Goal: Task Accomplishment & Management: Manage account settings

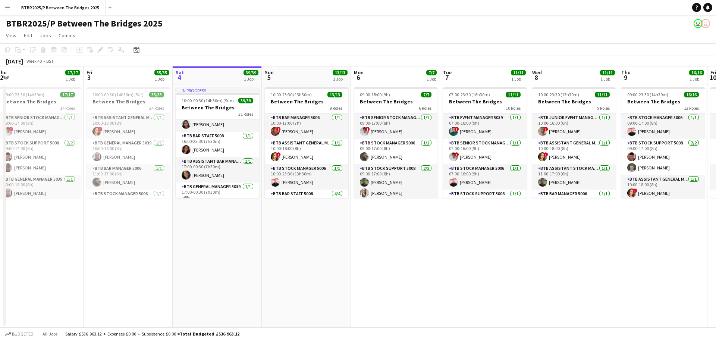
scroll to position [559, 0]
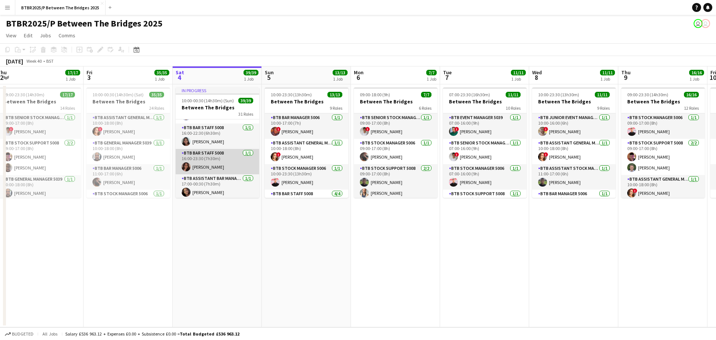
click at [228, 162] on app-card-role "BTB Bar Staff 5008 [DATE] 16:00-23:30 (7h30m) [PERSON_NAME]" at bounding box center [218, 161] width 84 height 25
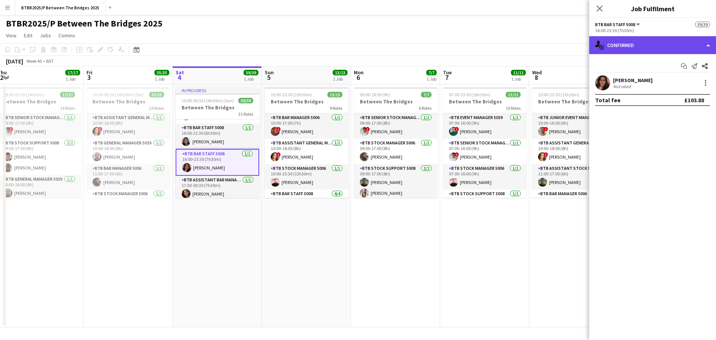
click at [631, 47] on div "single-neutral-actions-check-2 Confirmed" at bounding box center [652, 45] width 127 height 18
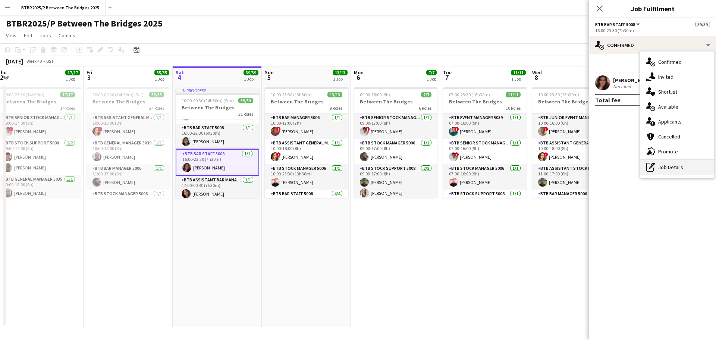
click at [656, 164] on div "pen-write Job Details" at bounding box center [677, 167] width 74 height 15
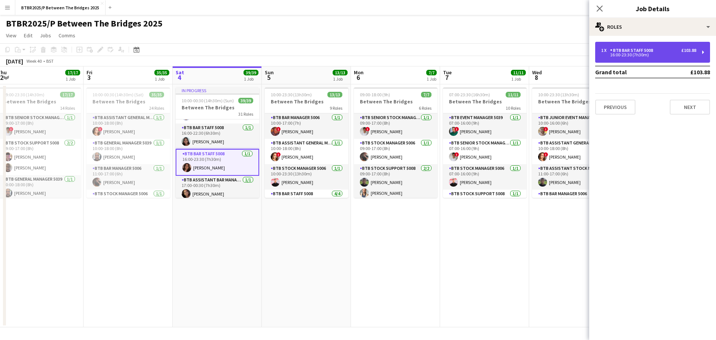
click at [635, 47] on div "1 x BTB Bar Staff 5008 £103.88 16:00-23:30 (7h30m)" at bounding box center [652, 52] width 115 height 21
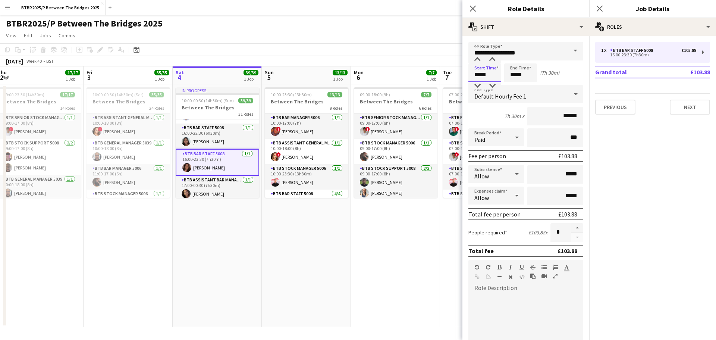
drag, startPoint x: 493, startPoint y: 73, endPoint x: 456, endPoint y: 73, distance: 36.6
click at [456, 73] on body "Menu Boards Boards Boards All jobs Status Workforce Workforce My Workforce Recr…" at bounding box center [358, 170] width 716 height 340
type input "*****"
click at [416, 27] on div "BTBR2025/P Between The Bridges 2025 user user" at bounding box center [358, 22] width 716 height 14
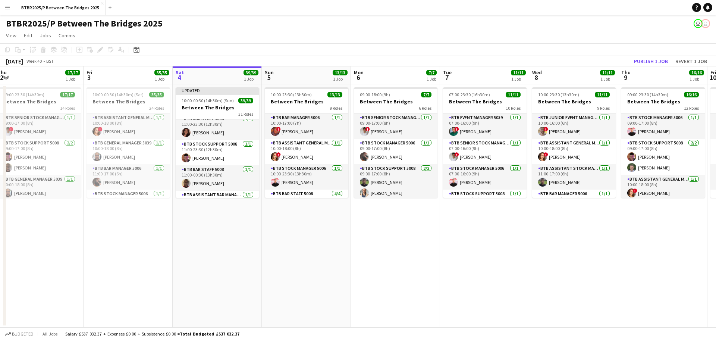
scroll to position [336, 0]
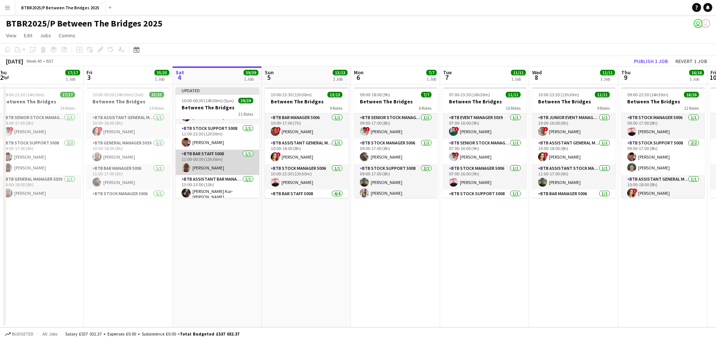
click at [222, 160] on app-card-role "BTB Bar Staff 5008 [DATE] 11:00-00:30 (13h30m) [PERSON_NAME]" at bounding box center [218, 162] width 84 height 25
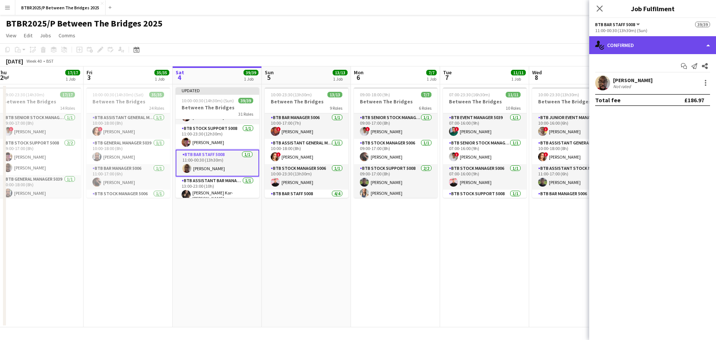
click at [623, 44] on div "single-neutral-actions-check-2 Confirmed" at bounding box center [652, 45] width 127 height 18
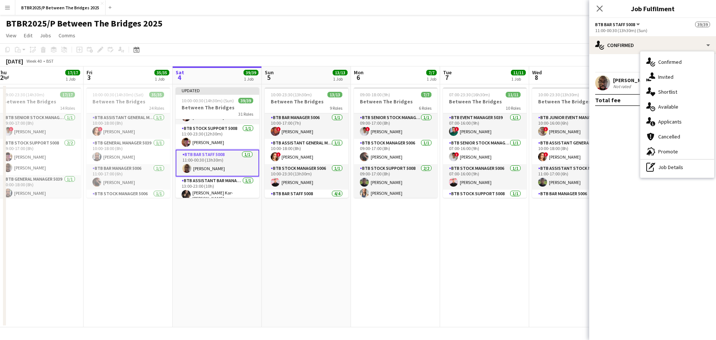
drag, startPoint x: 656, startPoint y: 167, endPoint x: 617, endPoint y: 43, distance: 131.1
click at [656, 166] on div "pen-write Job Details" at bounding box center [677, 167] width 74 height 15
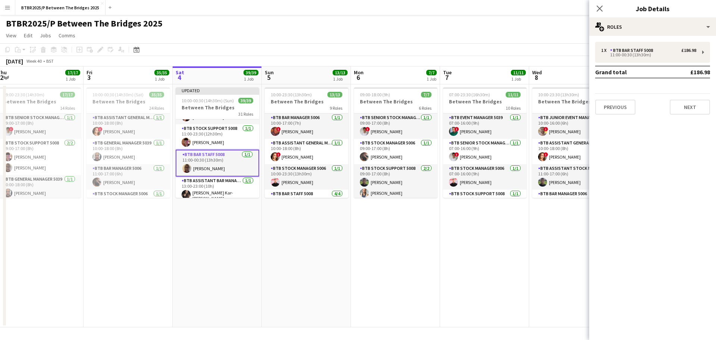
click at [610, 40] on div "1 x BTB Bar Staff 5008 £186.98 11:00-00:30 (13h30m) Grand total £186.98 Previou…" at bounding box center [652, 78] width 127 height 85
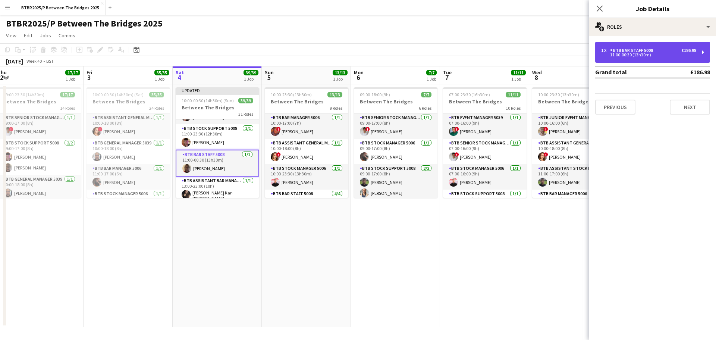
click at [610, 50] on div "1 x" at bounding box center [605, 50] width 9 height 5
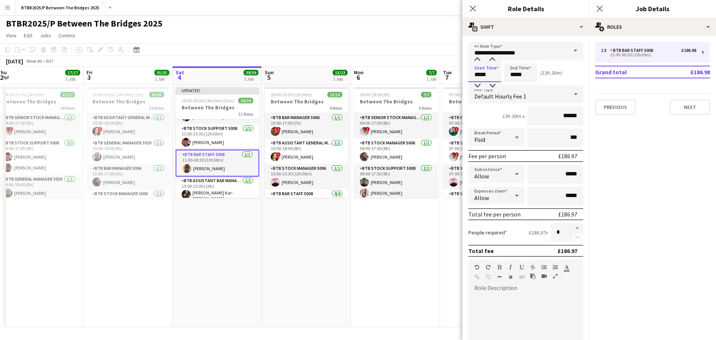
click at [454, 71] on body "Menu Boards Boards Boards All jobs Status Workforce Workforce My Workforce Recr…" at bounding box center [358, 170] width 716 height 340
type input "*****"
click at [406, 32] on app-page-menu "View Day view expanded Day view collapsed Month view Date picker Jump to [DATE]…" at bounding box center [358, 36] width 716 height 14
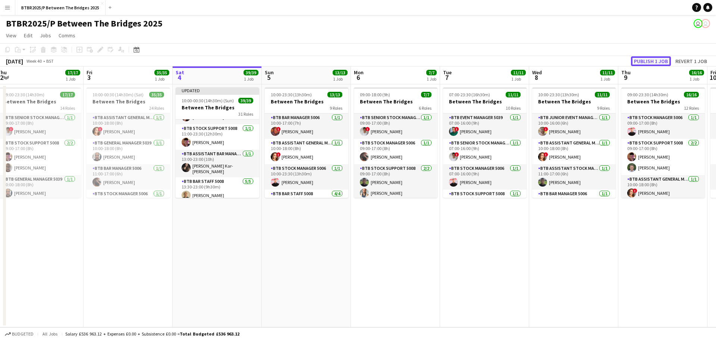
click at [645, 61] on button "Publish 1 job" at bounding box center [651, 61] width 40 height 10
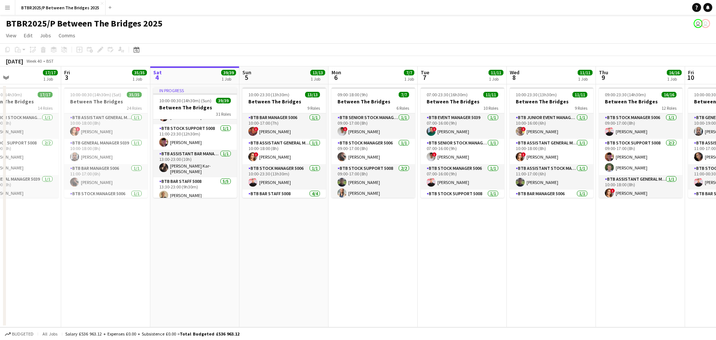
drag, startPoint x: 317, startPoint y: 265, endPoint x: 291, endPoint y: 260, distance: 26.6
click at [291, 260] on app-calendar-viewport "Mon 29 7/7 1 Job Tue 30 10/10 1 Job Wed 1 11/11 1 Job Thu 2 17/17 1 Job Fri 3 3…" at bounding box center [358, 196] width 716 height 261
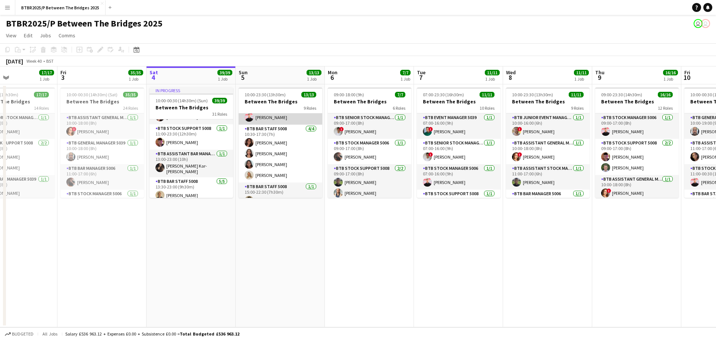
scroll to position [75, 0]
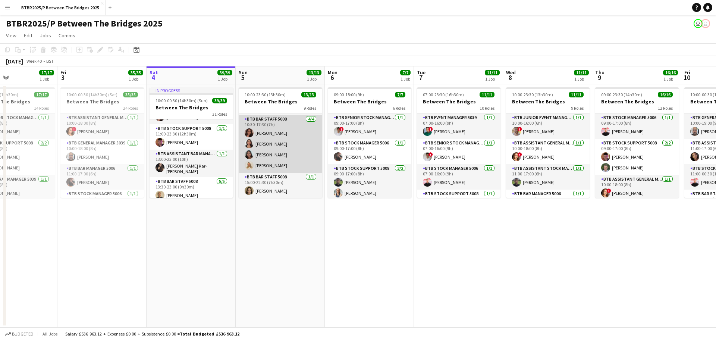
click at [292, 147] on app-card-role "BTB Bar Staff 5008 [DATE] 10:30-17:30 (7h) [PERSON_NAME] Siganou [PERSON_NAME] …" at bounding box center [281, 144] width 84 height 58
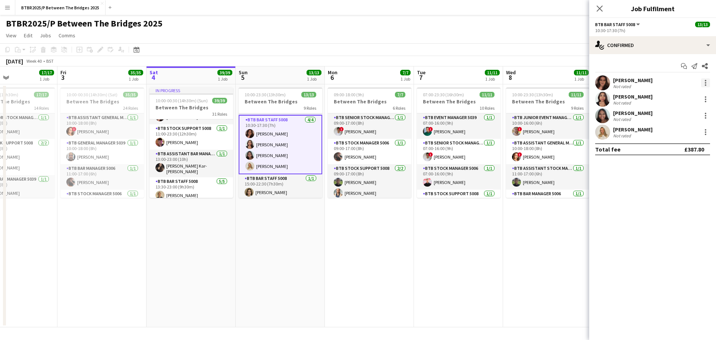
click at [706, 82] on div at bounding box center [705, 82] width 9 height 9
drag, startPoint x: 697, startPoint y: 169, endPoint x: 684, endPoint y: 150, distance: 23.0
click at [696, 169] on span "Remove" at bounding box center [681, 168] width 46 height 7
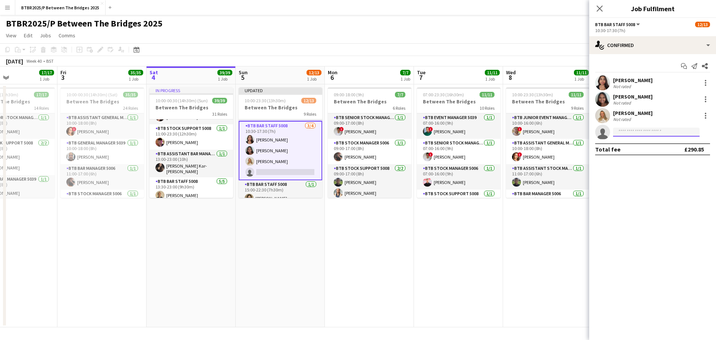
click at [643, 134] on input at bounding box center [656, 132] width 87 height 9
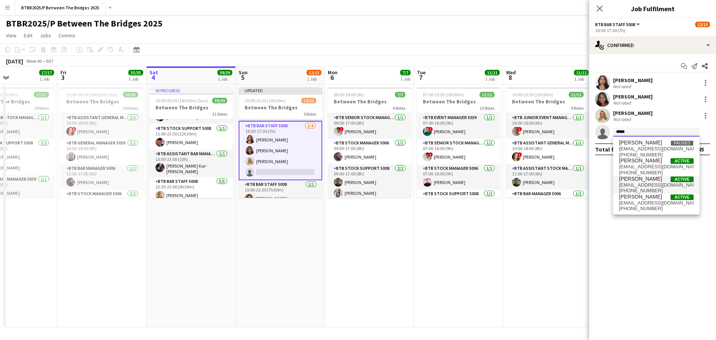
type input "*****"
click at [650, 179] on span "[PERSON_NAME]" at bounding box center [640, 179] width 43 height 6
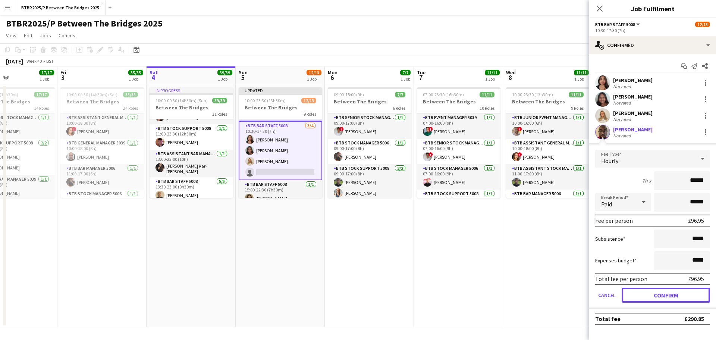
drag, startPoint x: 652, startPoint y: 296, endPoint x: 623, endPoint y: 236, distance: 66.6
click at [652, 296] on button "Confirm" at bounding box center [666, 295] width 88 height 15
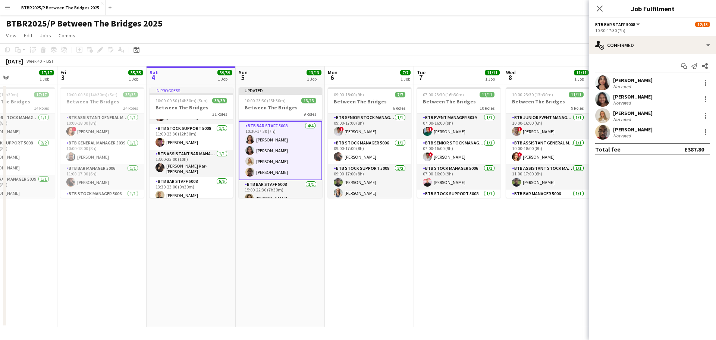
click at [514, 39] on app-page-menu "View Day view expanded Day view collapsed Month view Date picker Jump to [DATE]…" at bounding box center [358, 36] width 716 height 14
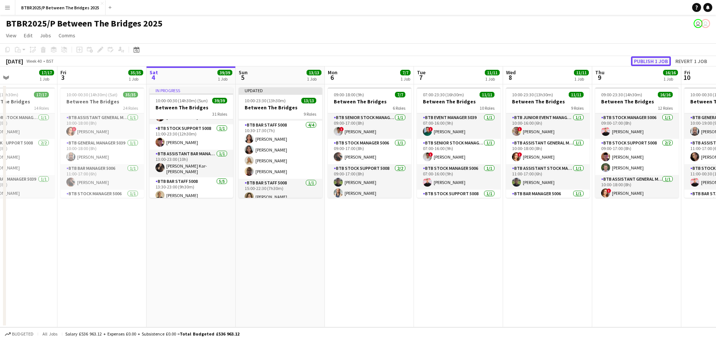
click at [649, 64] on button "Publish 1 job" at bounding box center [651, 61] width 40 height 10
